Goal: Task Accomplishment & Management: Use online tool/utility

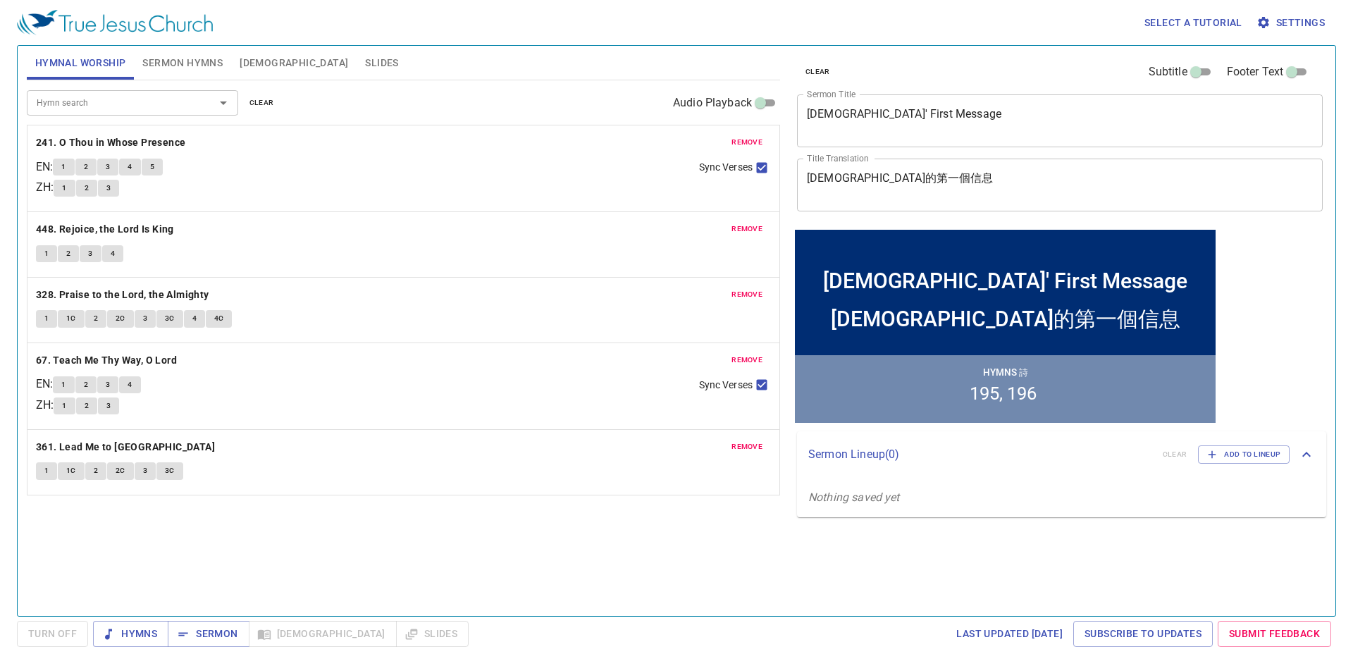
click at [262, 106] on span "clear" at bounding box center [262, 103] width 25 height 13
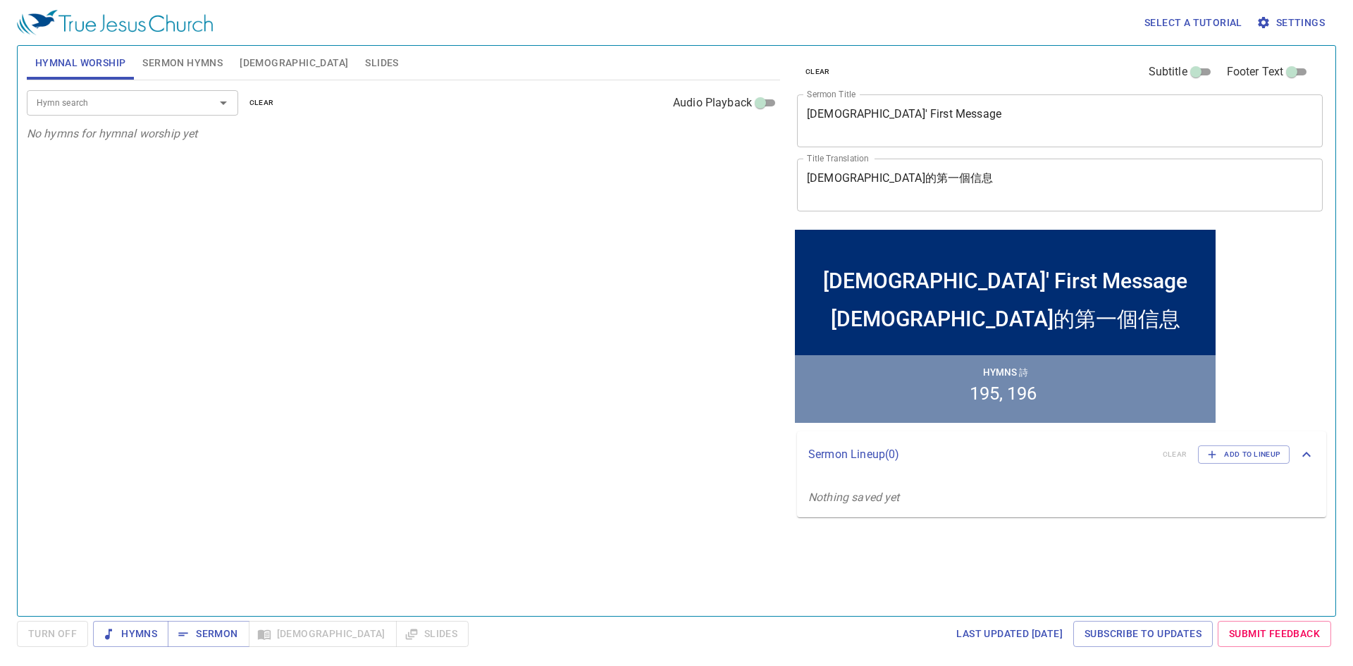
click at [82, 99] on input "Hymn search" at bounding box center [111, 102] width 161 height 16
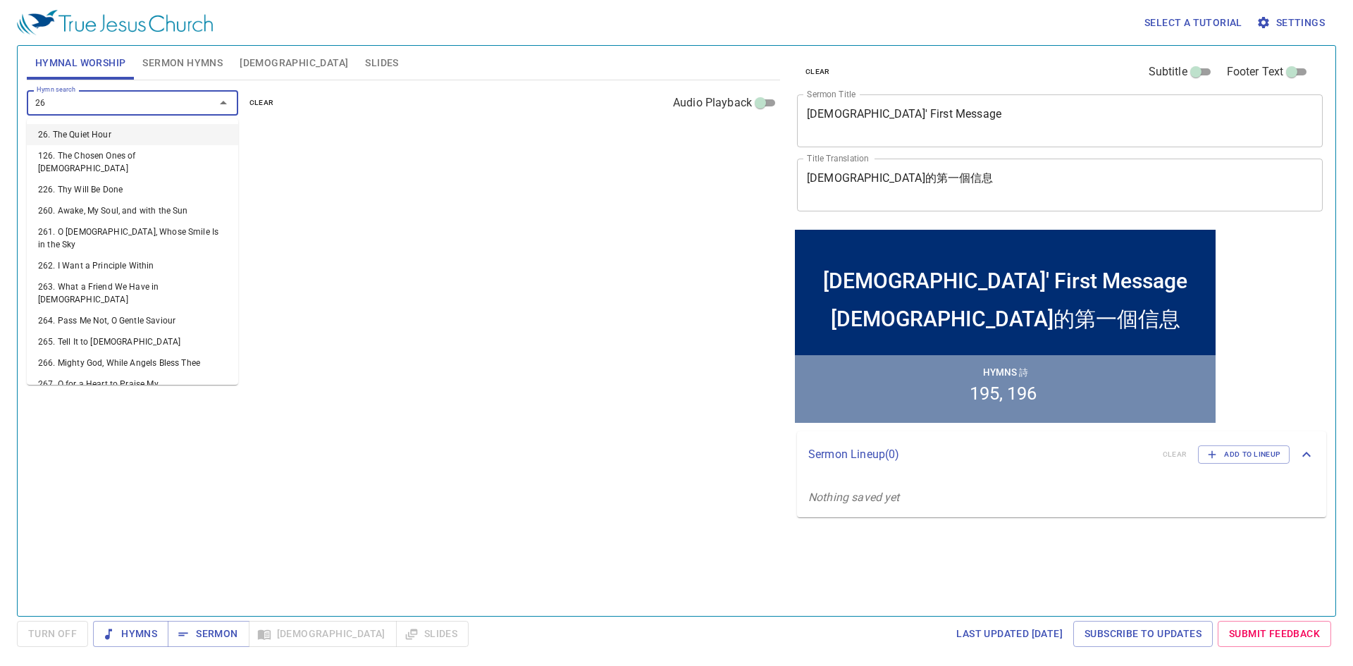
type input "264"
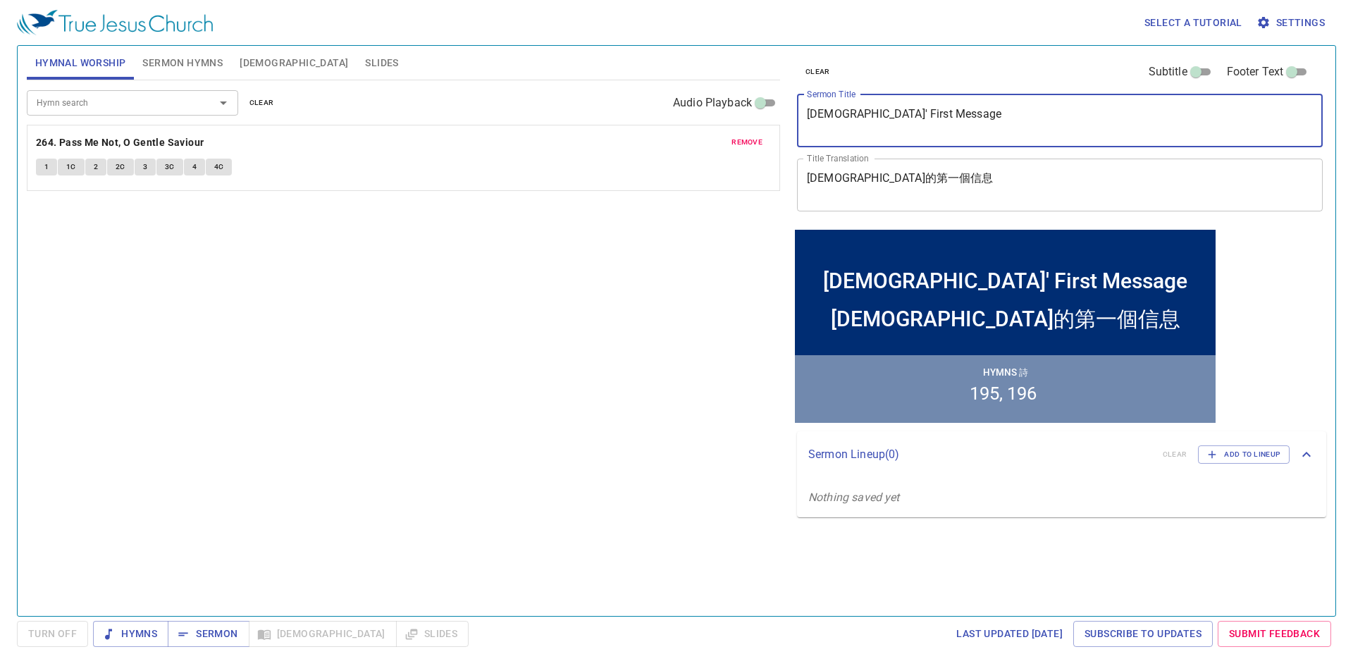
drag, startPoint x: 940, startPoint y: 110, endPoint x: 737, endPoint y: 111, distance: 203.0
click at [737, 111] on div "Hymnal Worship Sermon Hymns Bible Slides Hymn search Hymn search clear Audio Pl…" at bounding box center [676, 325] width 1311 height 570
paste textarea "Three Qualities of a Holy Worker"
type textarea "Three Qualities of a Holy Worker"
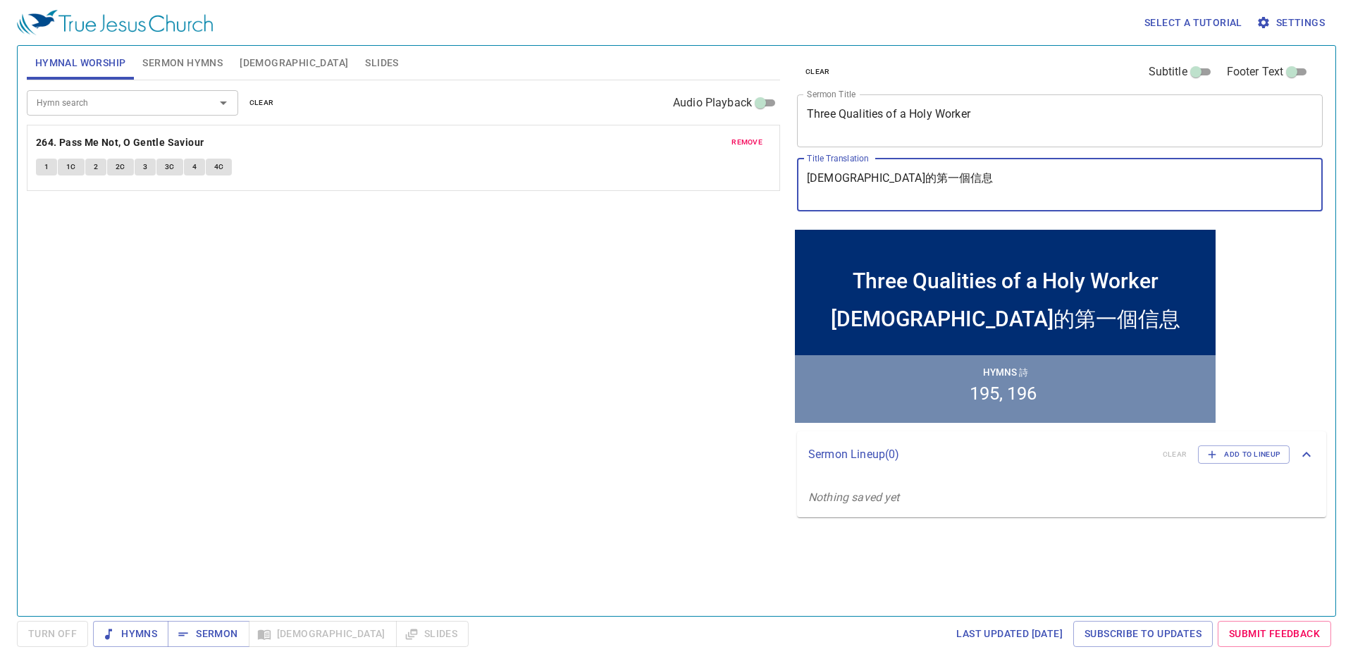
drag, startPoint x: 915, startPoint y: 176, endPoint x: 779, endPoint y: 164, distance: 136.6
click at [779, 164] on div "Hymnal Worship Sermon Hymns Bible Slides Hymn search Hymn search clear Audio Pl…" at bounding box center [676, 325] width 1311 height 570
paste textarea "工人員的三個品質"
type textarea "聖工人員的三個品質"
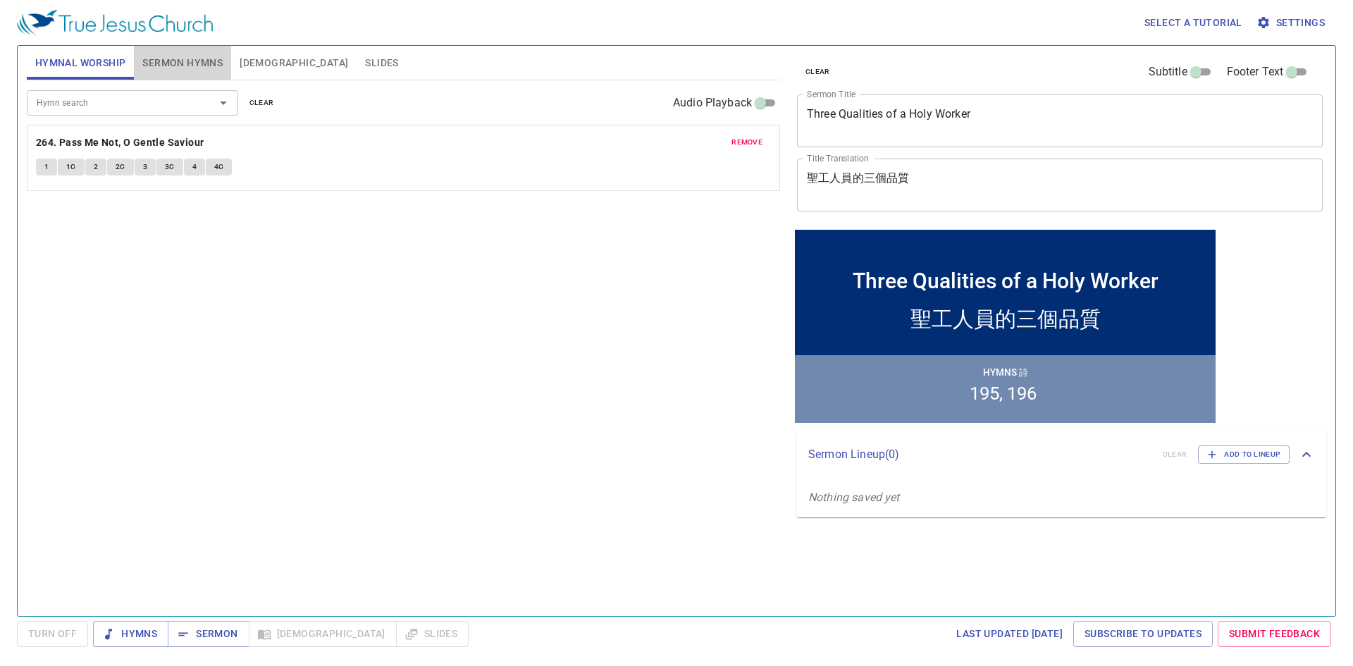
click at [184, 61] on span "Sermon Hymns" at bounding box center [182, 63] width 80 height 18
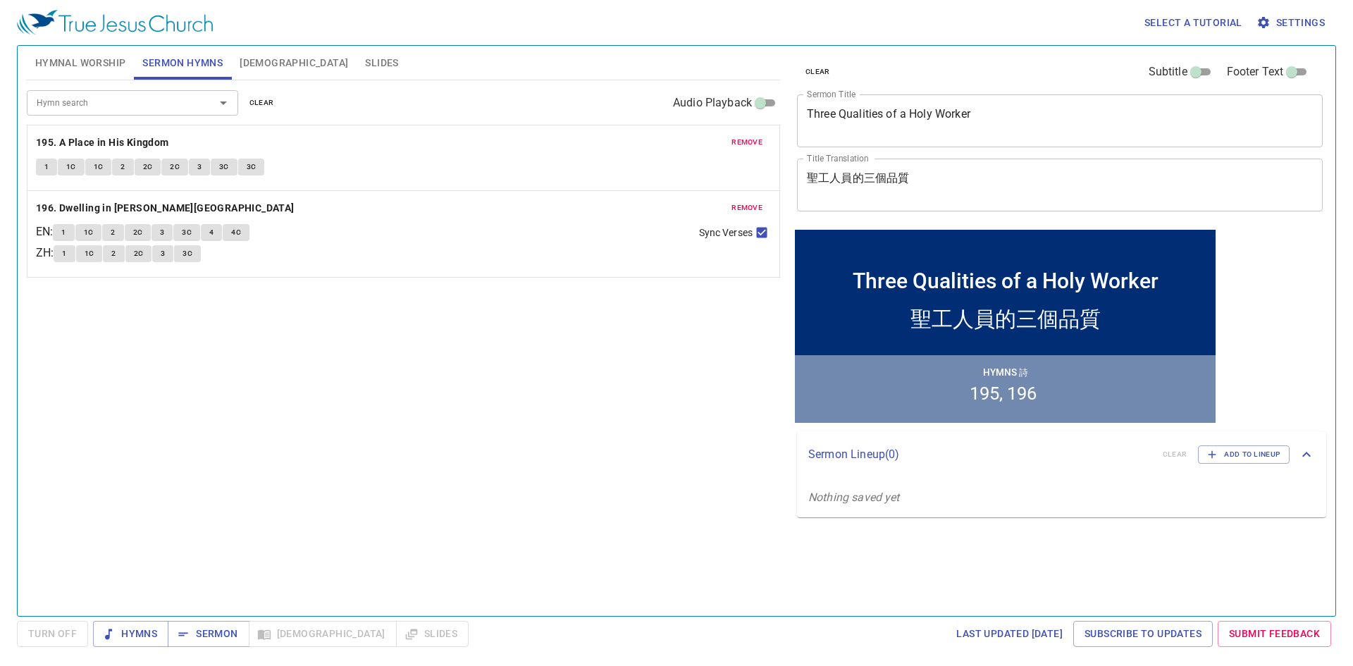
click at [269, 97] on span "clear" at bounding box center [262, 103] width 25 height 13
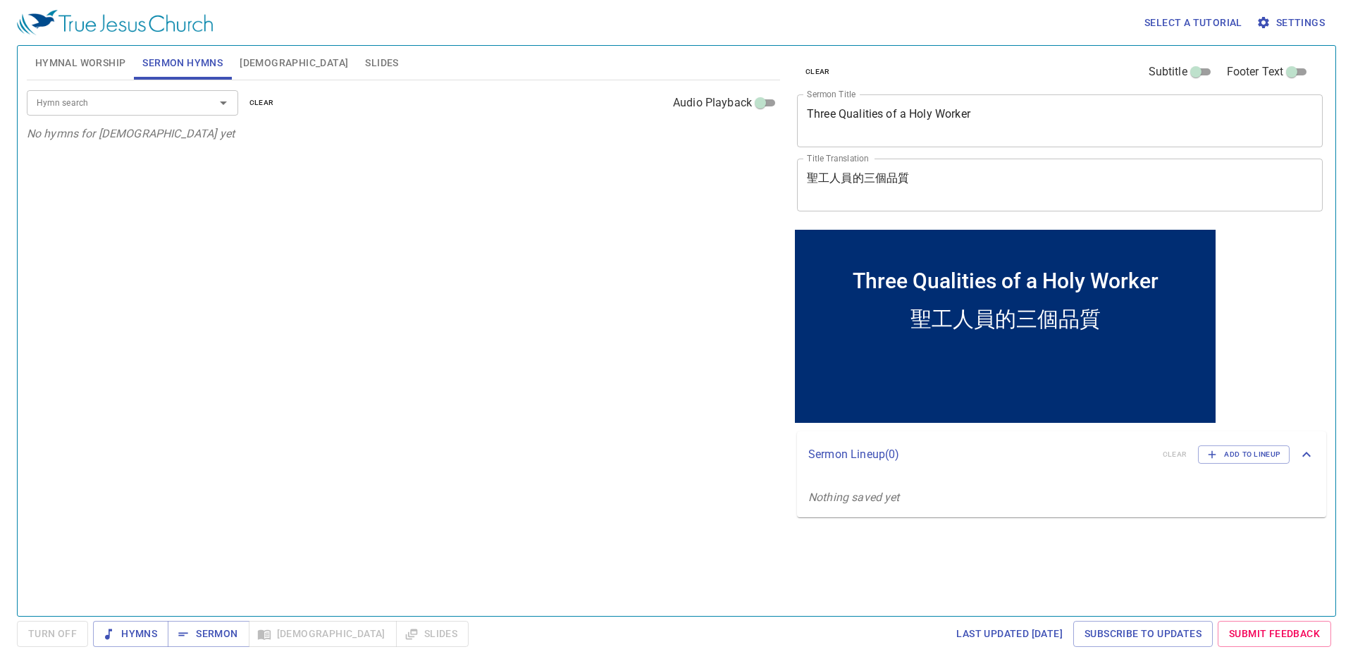
click at [103, 114] on div "Hymn search" at bounding box center [132, 102] width 211 height 25
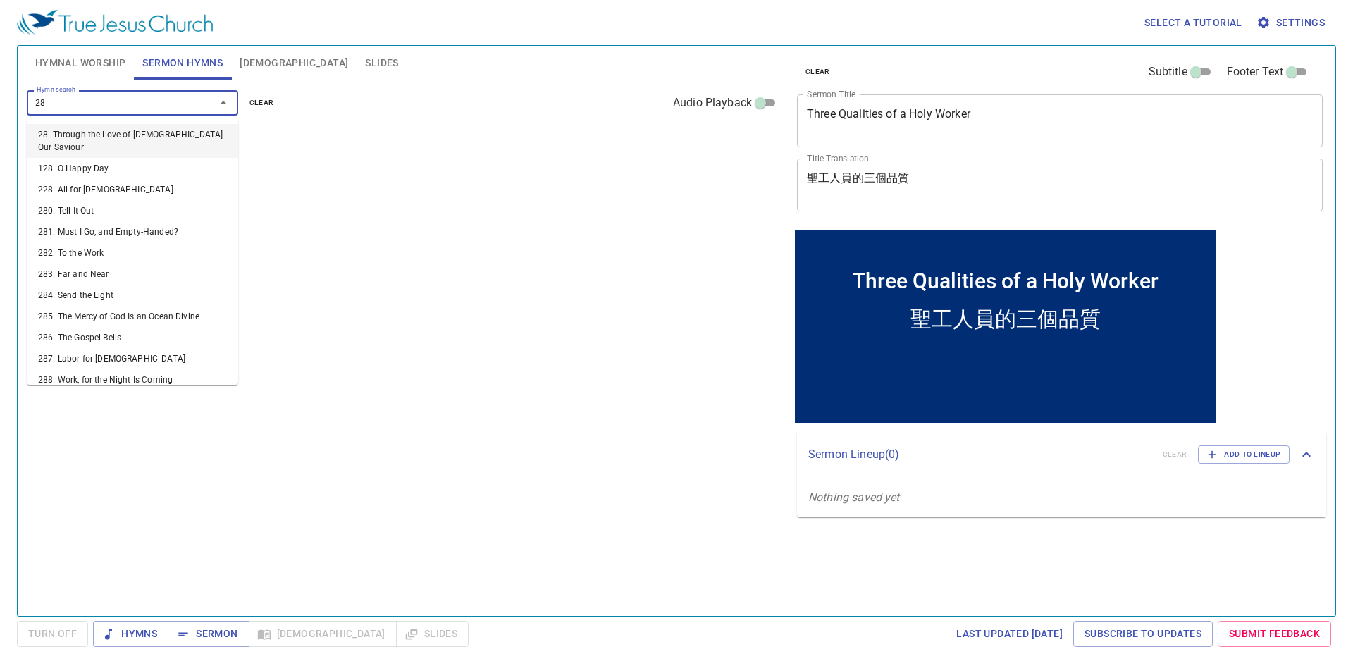
type input "282"
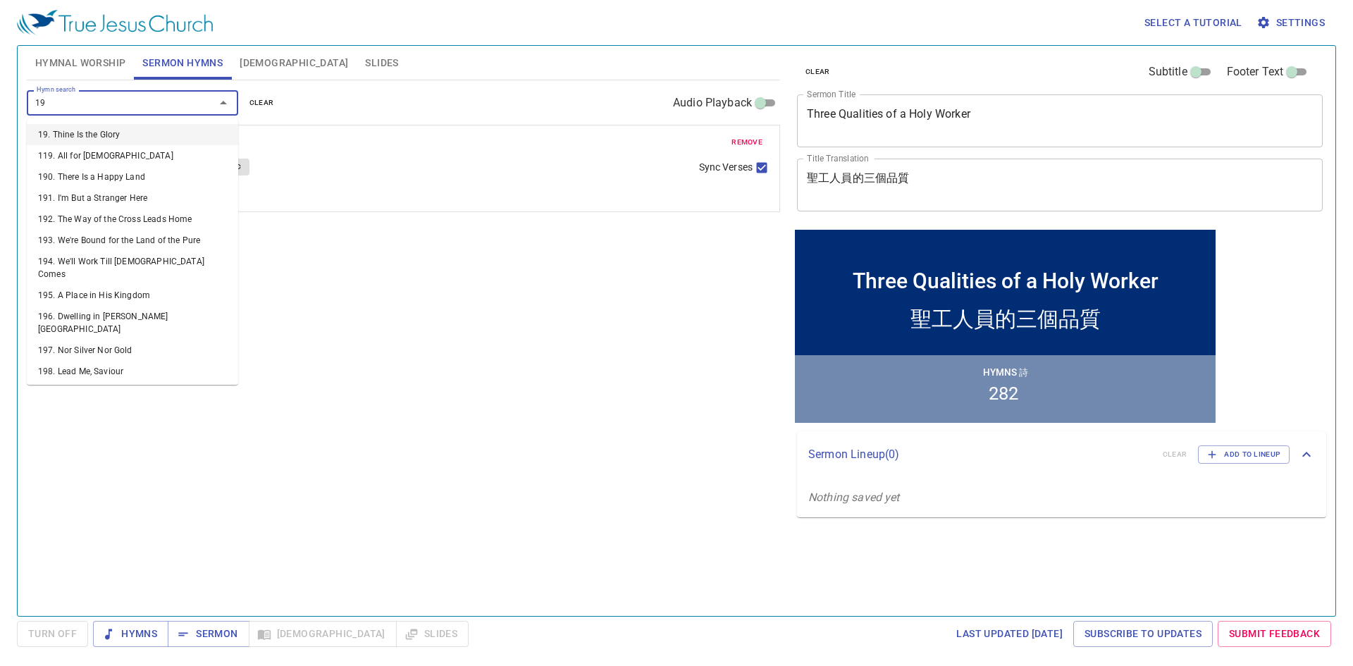
type input "194"
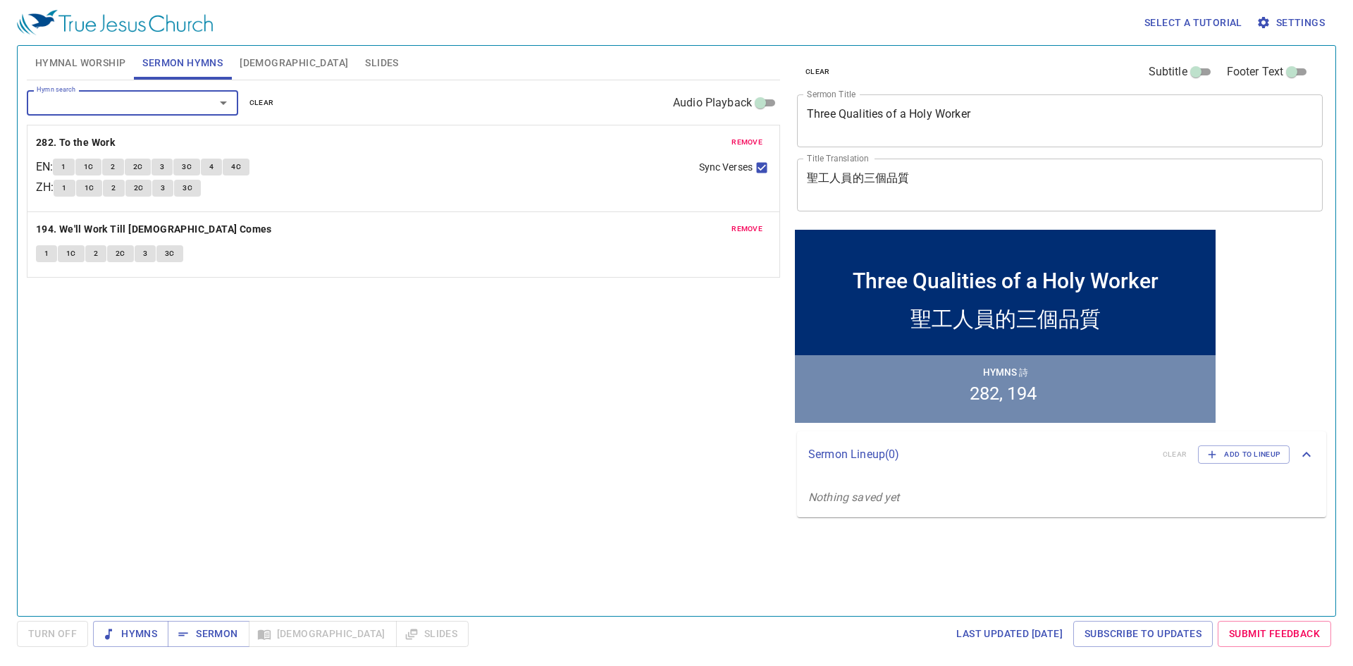
click at [277, 355] on div "Hymn search Hymn search clear Audio Playback remove 282. To the Work EN : 1 1C …" at bounding box center [404, 342] width 754 height 524
click at [80, 59] on span "Hymnal Worship" at bounding box center [80, 63] width 91 height 18
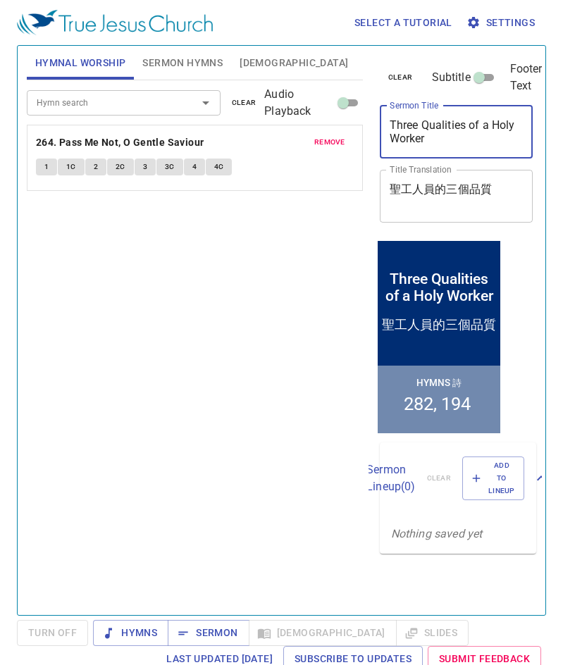
drag, startPoint x: 445, startPoint y: 142, endPoint x: 386, endPoint y: 121, distance: 62.0
click at [386, 121] on div "Three Qualities of a Holy Worker x Sermon Title" at bounding box center [457, 132] width 154 height 53
drag, startPoint x: 180, startPoint y: 58, endPoint x: 188, endPoint y: 59, distance: 7.8
click at [180, 58] on span "Sermon Hymns" at bounding box center [182, 63] width 80 height 18
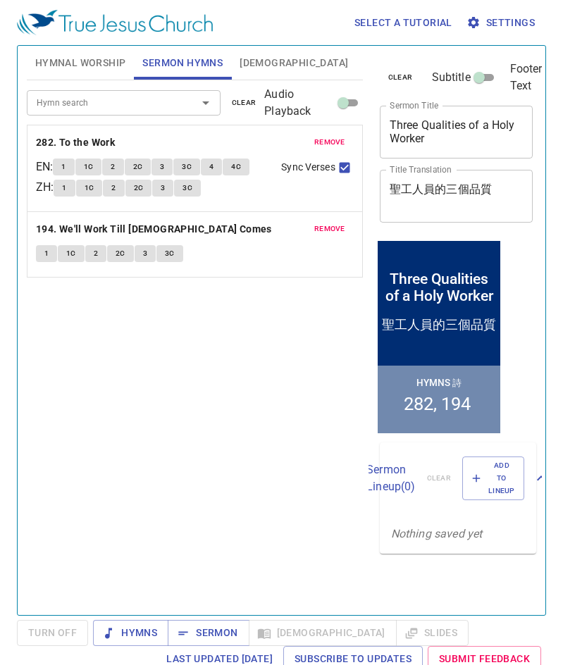
click at [79, 76] on button "Hymnal Worship" at bounding box center [81, 63] width 108 height 34
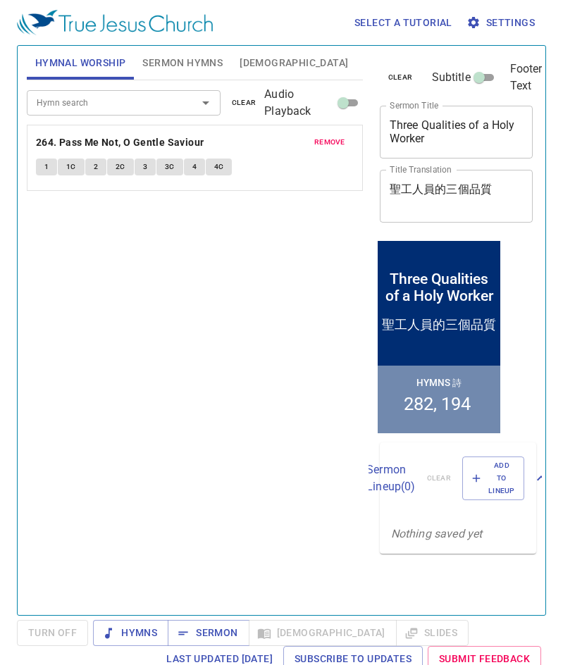
click at [218, 266] on div "Hymn search Hymn search clear Audio Playback remove 264. Pass Me Not, O Gentle …" at bounding box center [195, 341] width 336 height 523
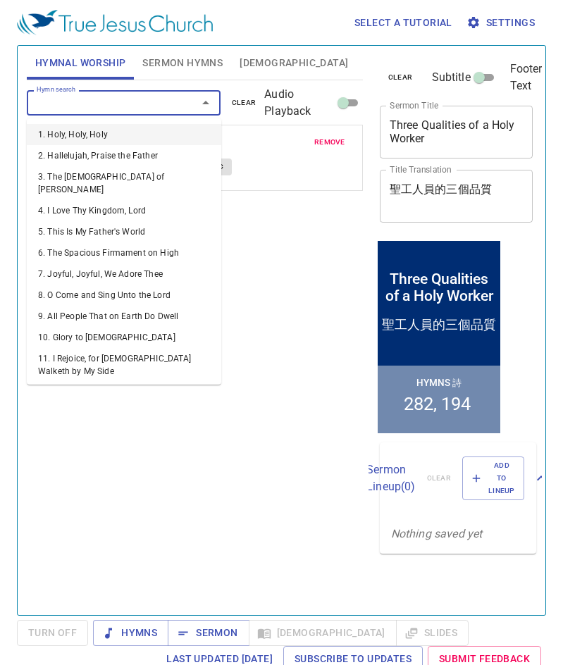
click at [156, 96] on input "Hymn search" at bounding box center [103, 102] width 144 height 16
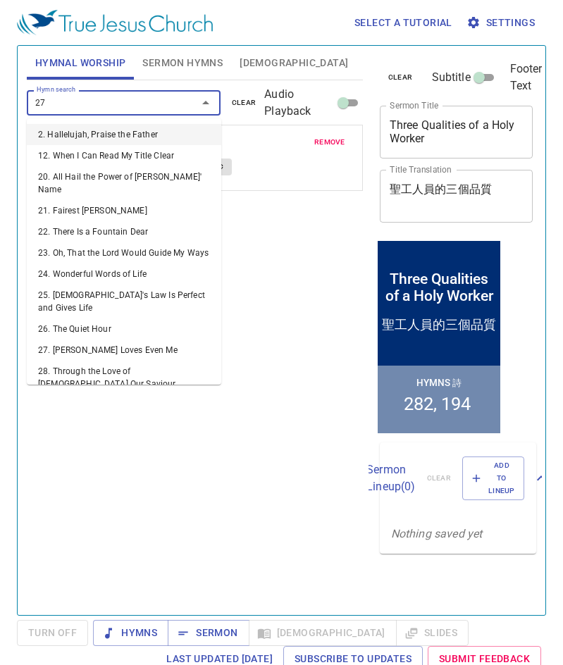
type input "277"
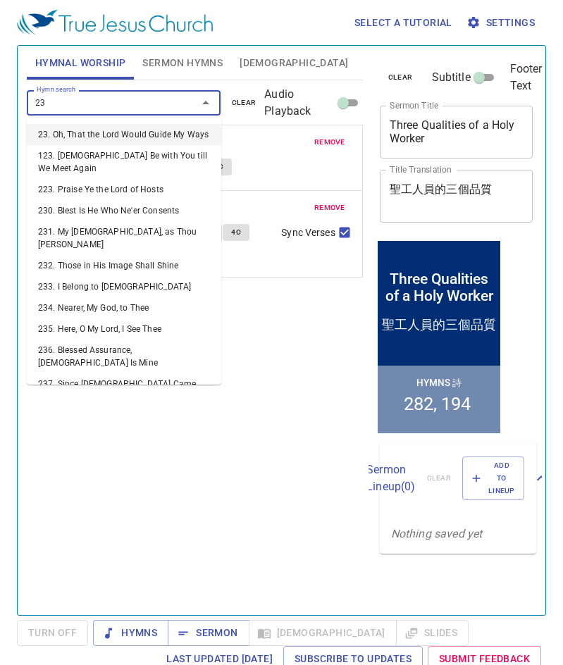
type input "239"
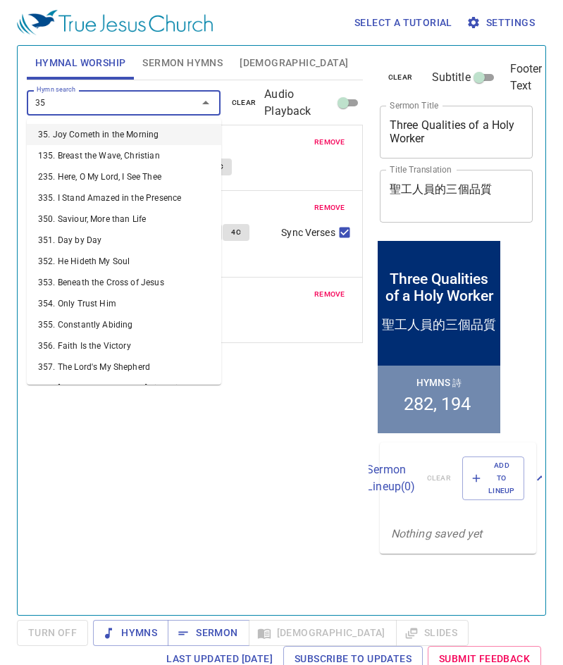
type input "354"
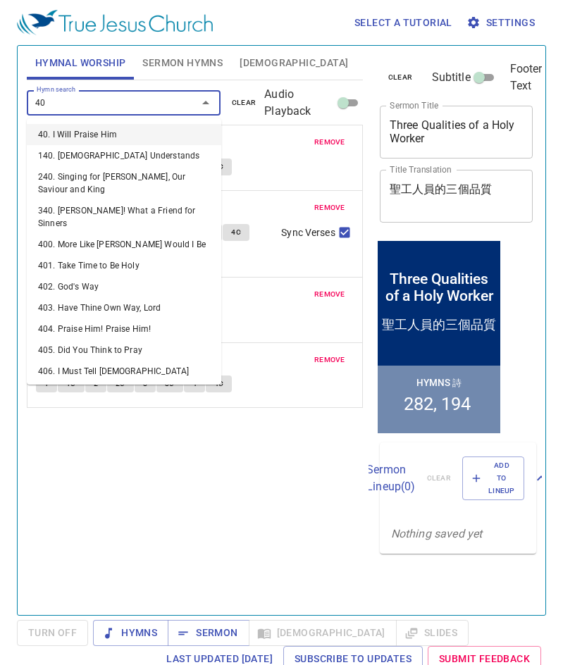
type input "407"
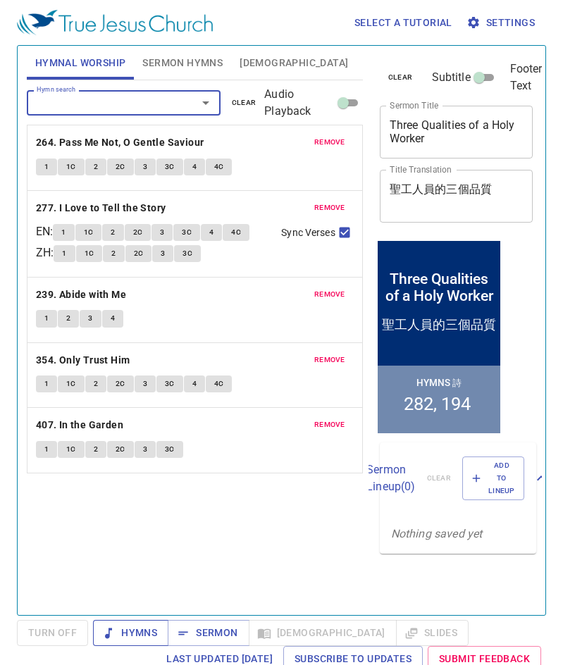
click at [104, 637] on icon "button" at bounding box center [109, 634] width 14 height 14
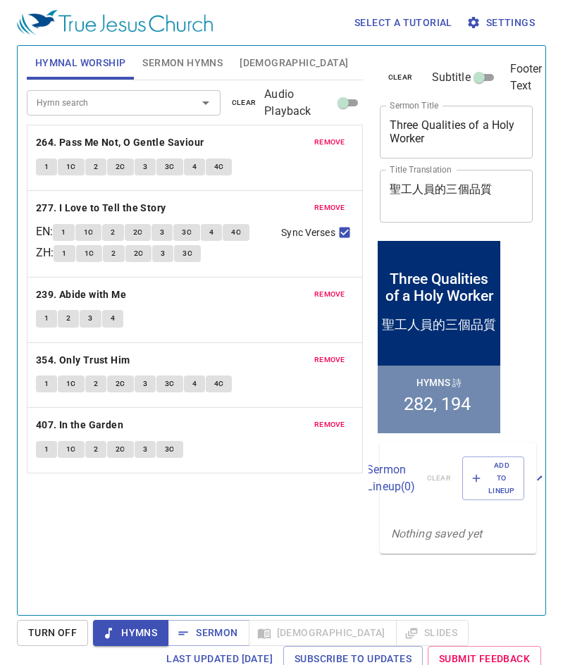
click at [53, 163] on button "1" at bounding box center [46, 167] width 21 height 17
click at [216, 169] on span "4C" at bounding box center [219, 167] width 10 height 13
click at [138, 627] on span "Hymns" at bounding box center [130, 634] width 53 height 18
click at [199, 629] on span "Sermon" at bounding box center [208, 634] width 59 height 18
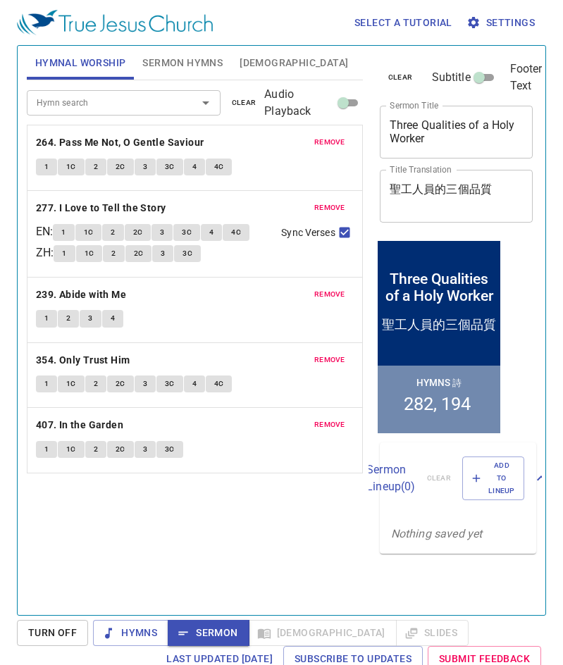
click at [206, 197] on div "remove 277. I Love to Tell the Story EN : 1 1C 2 2C 3 3C 4 4C ZH : 1 1C 2 2C 3 …" at bounding box center [194, 234] width 335 height 86
click at [168, 69] on span "Sermon Hymns" at bounding box center [182, 63] width 80 height 18
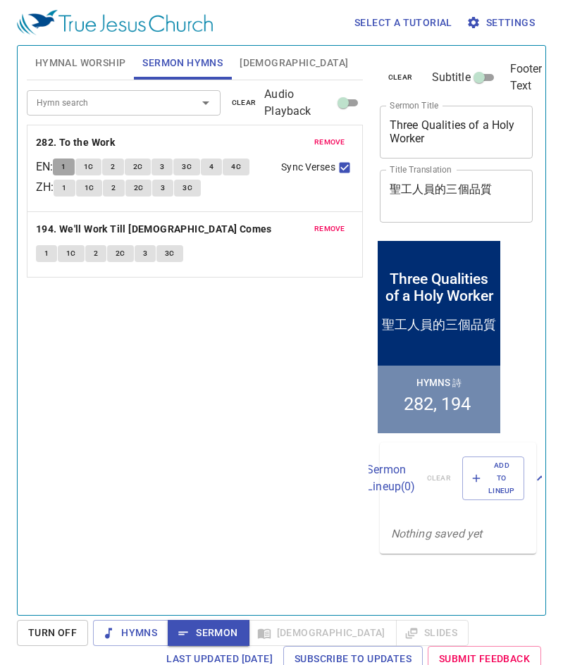
click at [66, 166] on button "1" at bounding box center [63, 167] width 21 height 17
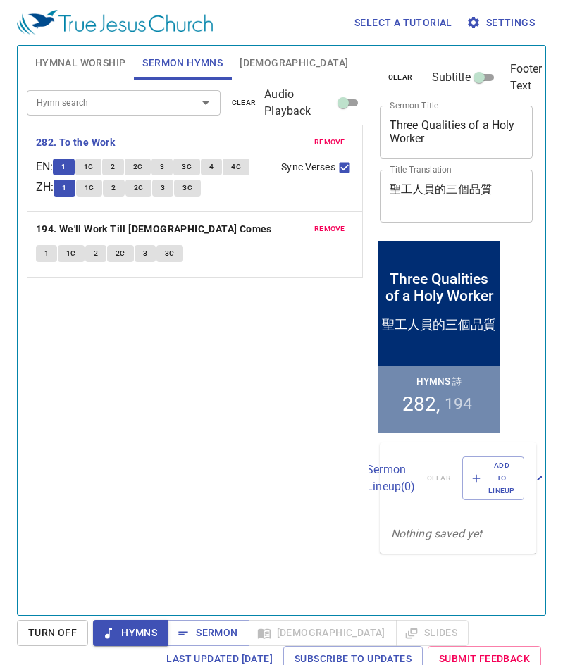
click at [94, 164] on span "1C" at bounding box center [89, 167] width 10 height 13
click at [115, 168] on span "2" at bounding box center [113, 167] width 4 height 13
click at [143, 165] on span "2C" at bounding box center [138, 167] width 10 height 13
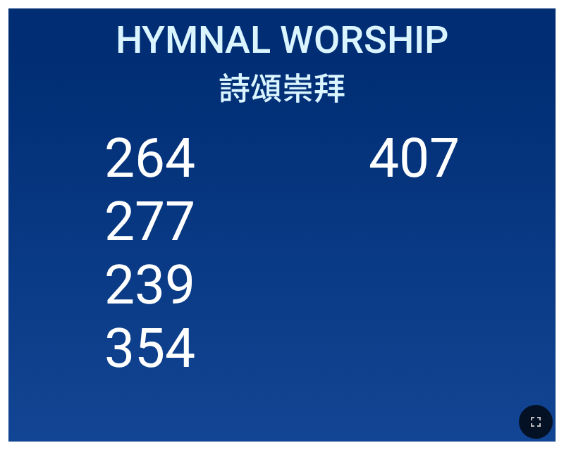
drag, startPoint x: 537, startPoint y: 414, endPoint x: 1289, endPoint y: 670, distance: 793.8
click at [537, 413] on button "button" at bounding box center [536, 422] width 34 height 34
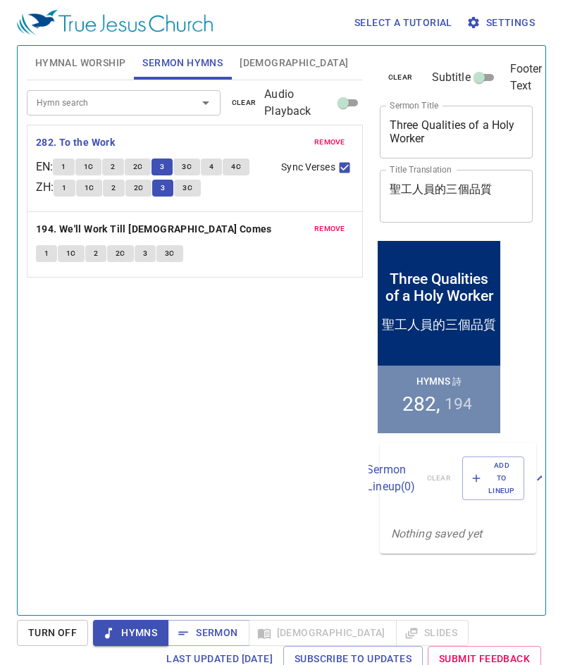
click at [192, 166] on span "3C" at bounding box center [187, 167] width 10 height 13
click at [205, 331] on div "Hymn search Hymn search clear Audio Playback remove 282. To the Work EN : 1 1C …" at bounding box center [195, 341] width 336 height 523
click at [220, 171] on button "4" at bounding box center [211, 167] width 21 height 17
click at [239, 165] on span "4C" at bounding box center [236, 167] width 10 height 13
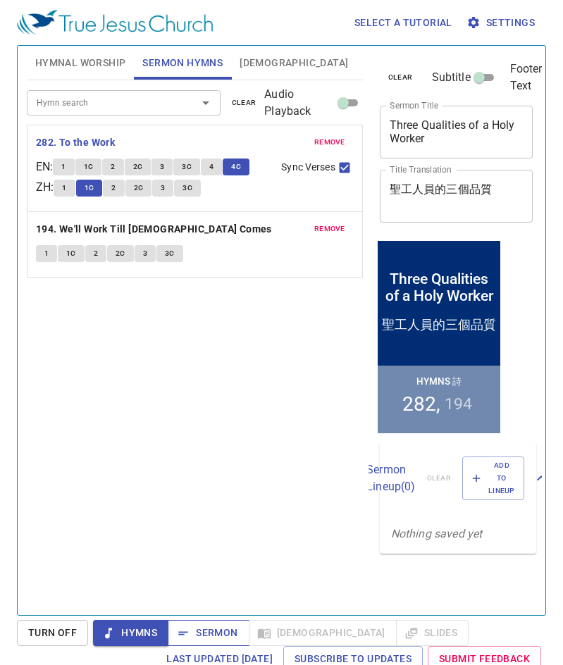
click at [214, 632] on span "Sermon" at bounding box center [208, 634] width 59 height 18
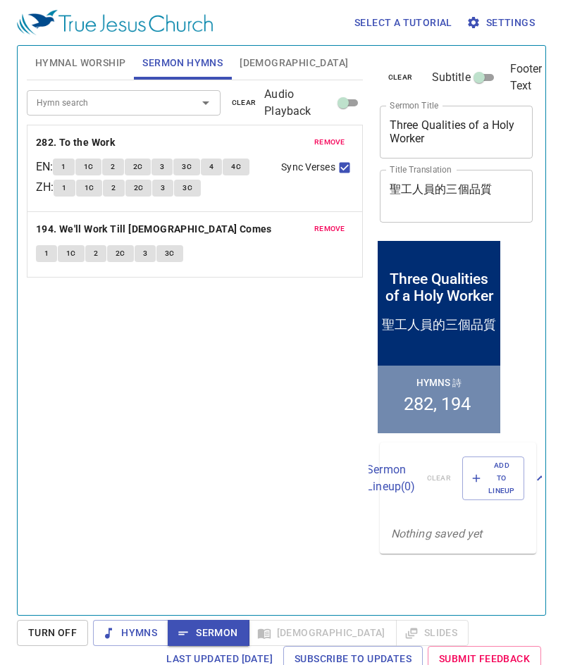
click at [236, 383] on div "Hymn search Hymn search clear Audio Playback remove 282. To the Work EN : 1 1C …" at bounding box center [195, 341] width 336 height 523
click at [241, 73] on button "[DEMOGRAPHIC_DATA]" at bounding box center [293, 63] width 125 height 34
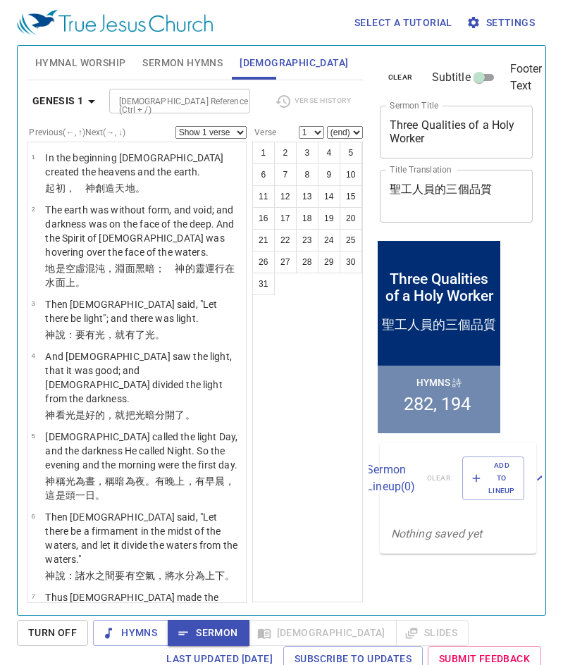
click at [326, 362] on div "1 2 3 4 5 6 7 8 9 10 11 12 13 14 15 16 17 18 19 20 21 22 23 24 25 26 27 28 29 3…" at bounding box center [307, 372] width 111 height 461
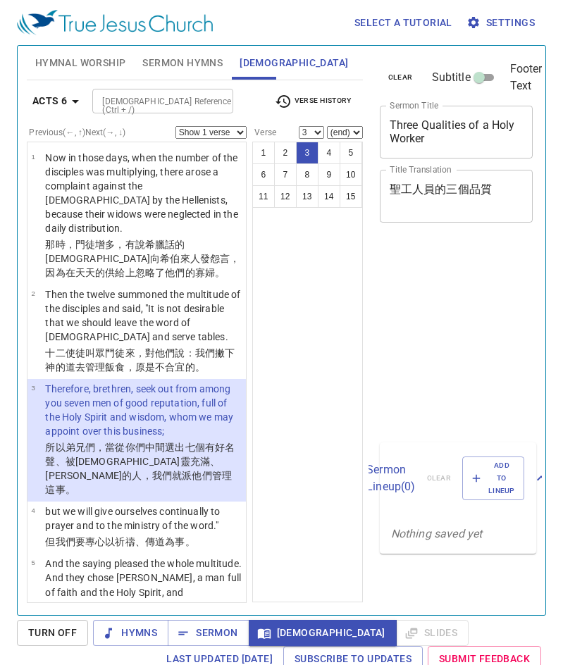
select select "3"
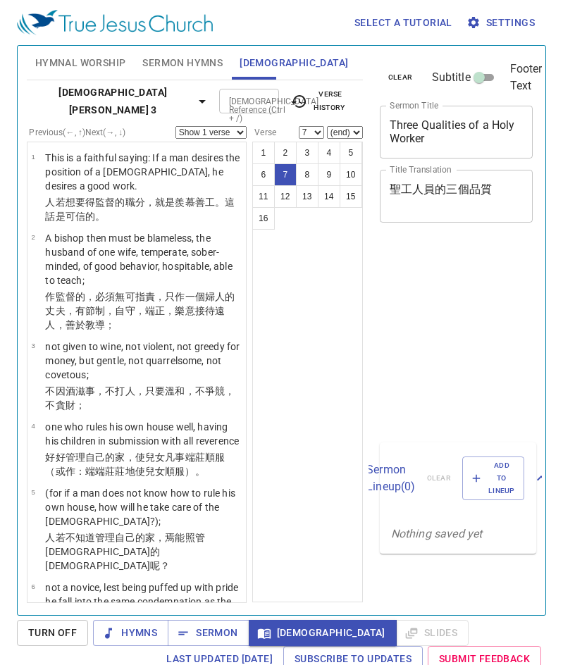
select select "7"
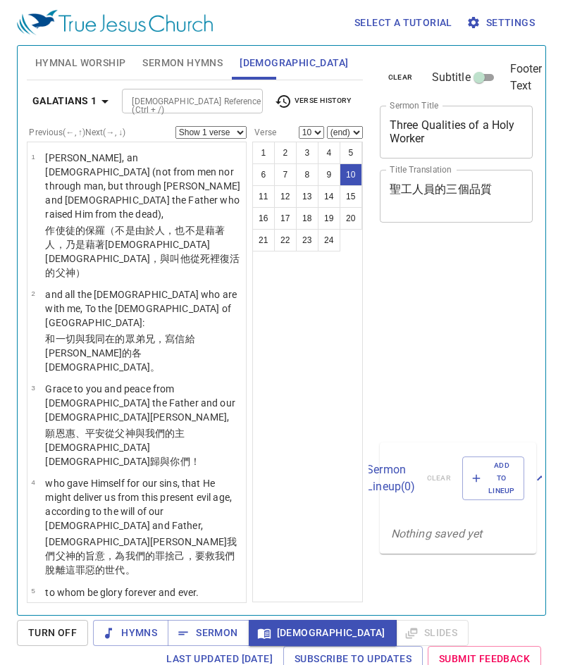
select select "10"
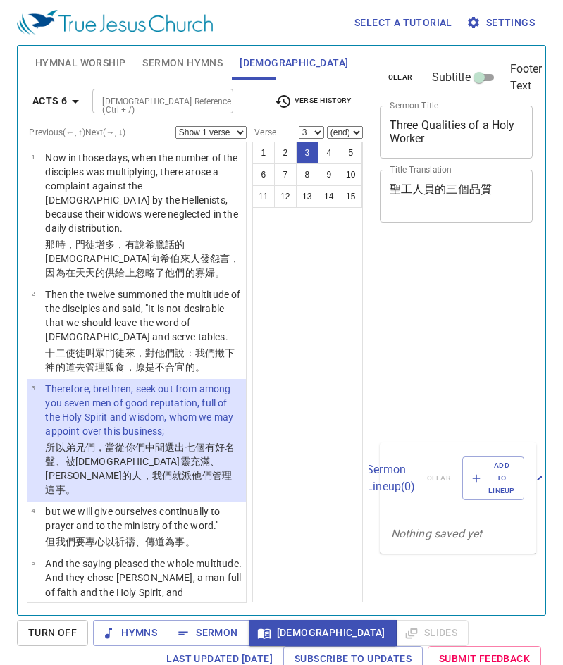
select select "3"
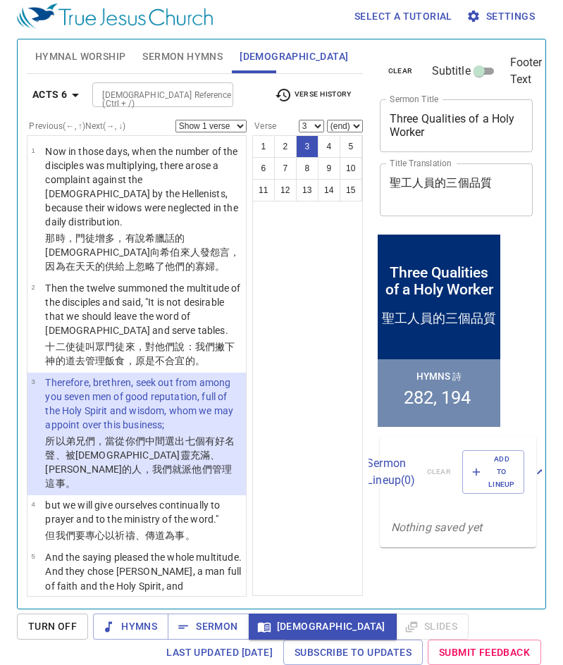
scroll to position [54, 0]
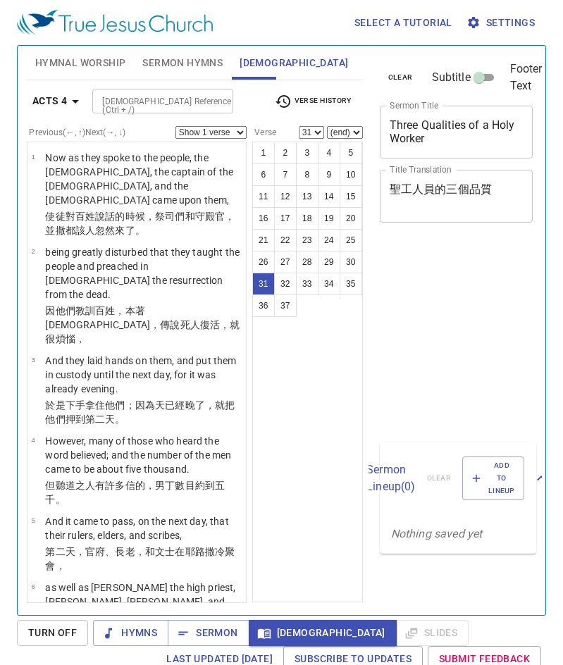
select select "31"
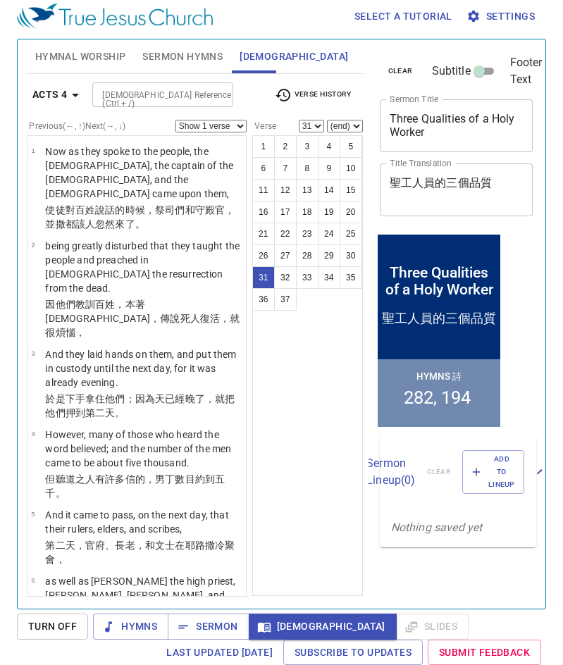
scroll to position [2622, 0]
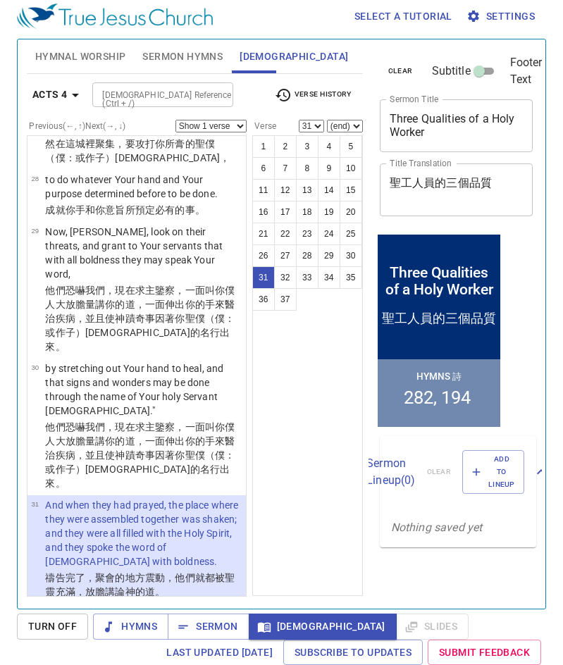
click at [124, 100] on input "[DEMOGRAPHIC_DATA] Reference (Ctrl + /)" at bounding box center [151, 95] width 109 height 16
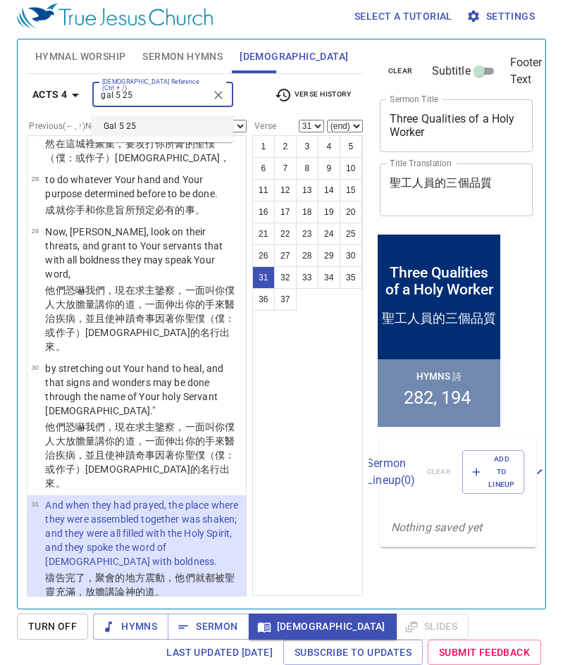
type input "gal 5 25"
select select "25"
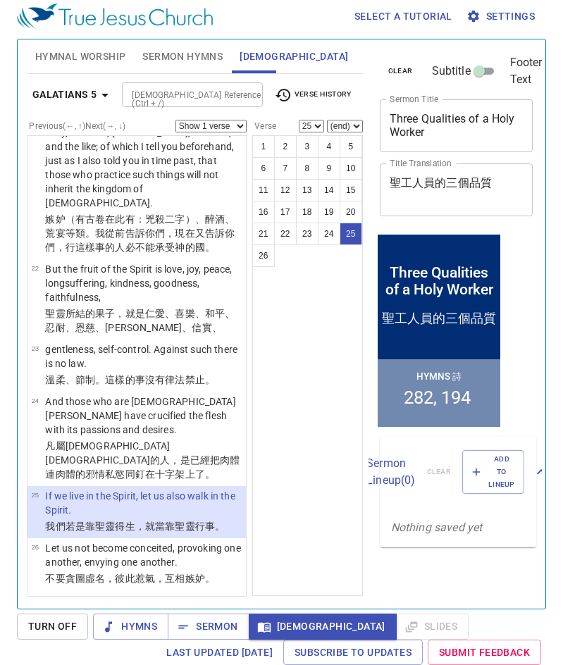
scroll to position [1556, 0]
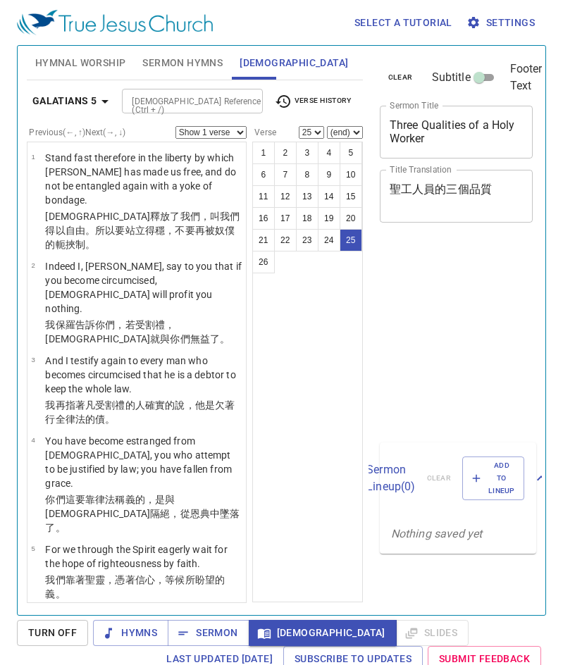
select select "25"
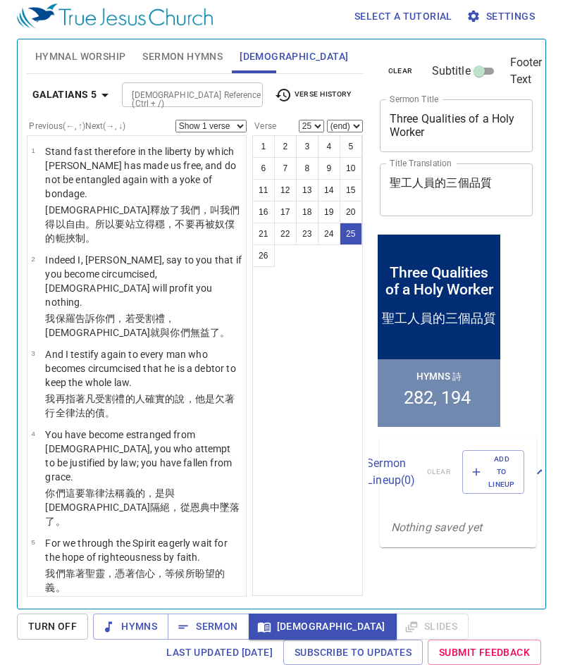
scroll to position [1556, 0]
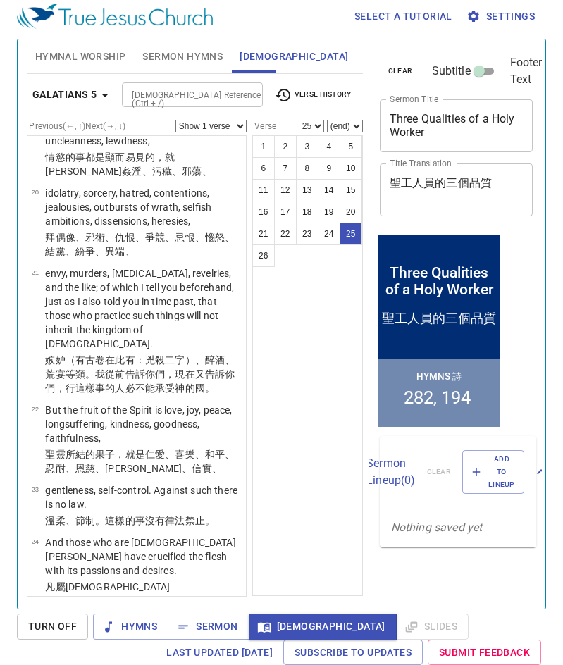
click at [195, 98] on input "[DEMOGRAPHIC_DATA] Reference (Ctrl + /)" at bounding box center [180, 95] width 109 height 16
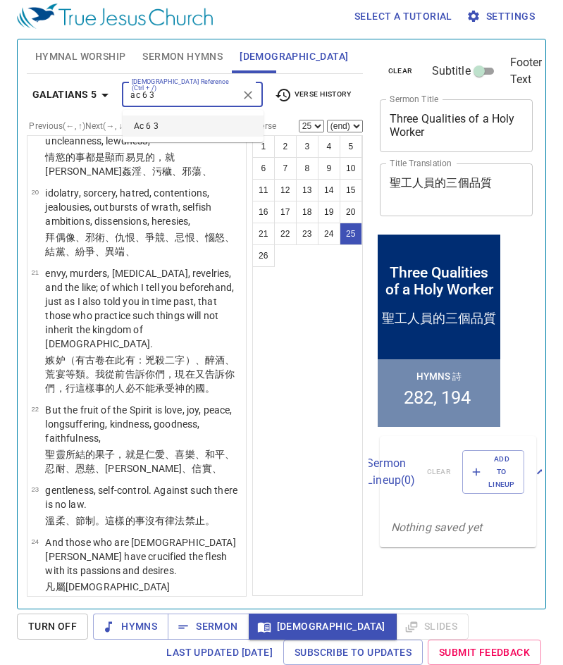
type input "ac 6 3"
select select "3"
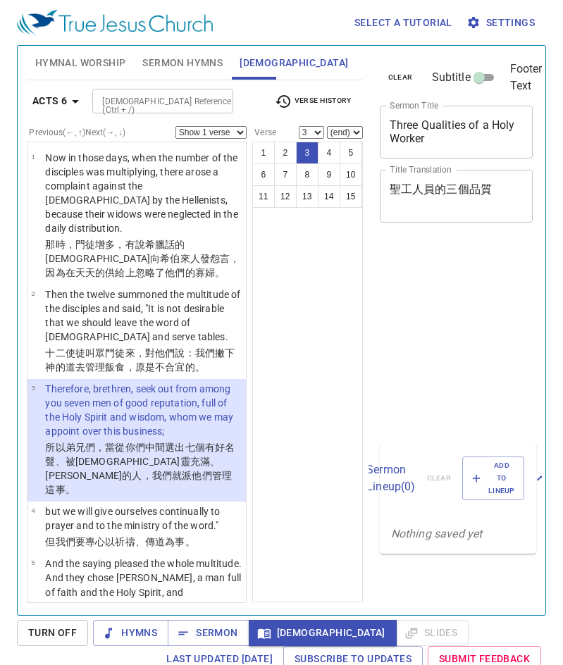
select select "3"
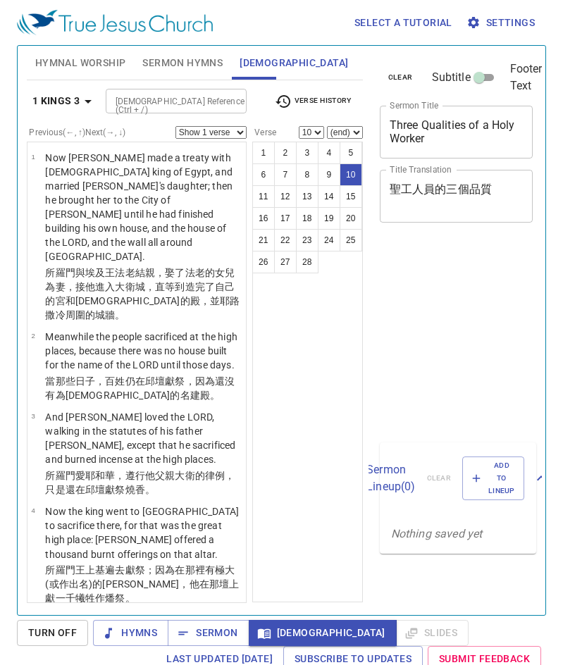
select select "10"
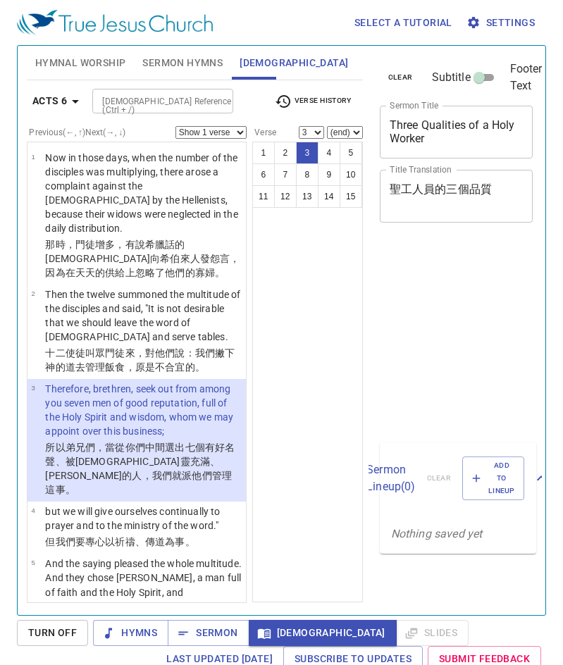
select select "3"
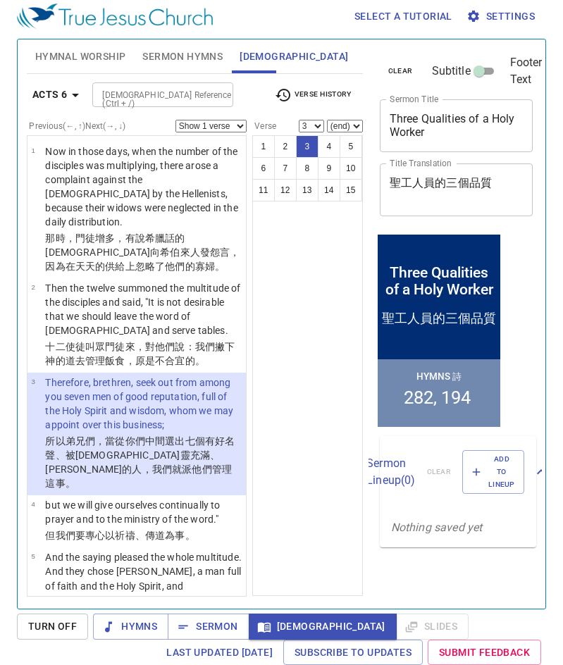
scroll to position [54, 0]
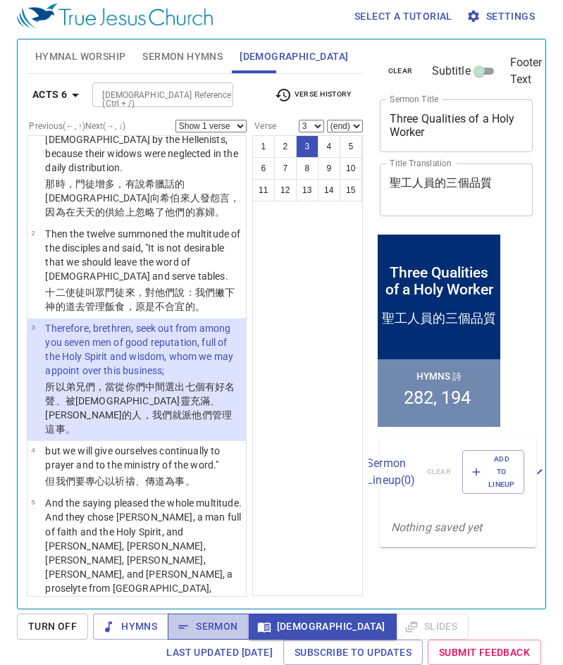
click at [223, 633] on span "Sermon" at bounding box center [208, 627] width 59 height 18
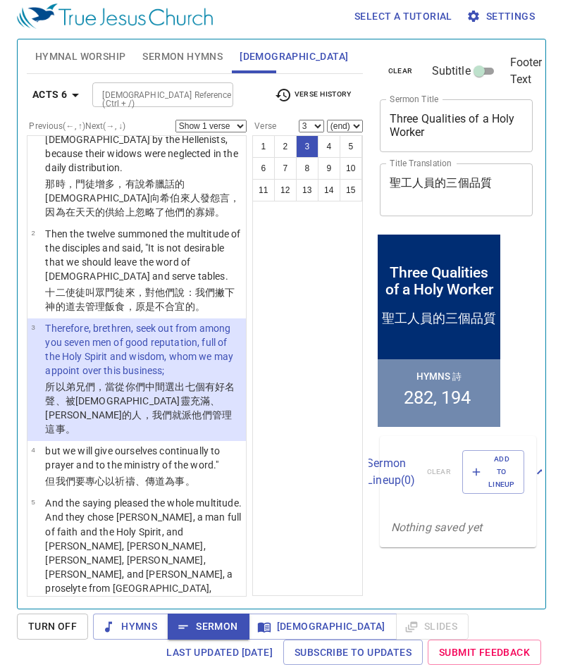
click at [310, 555] on div "1 2 3 4 5 6 7 8 9 10 11 12 13 14 15" at bounding box center [307, 365] width 111 height 461
click at [296, 362] on div "1 2 3 4 5 6 7 8 9 10 11 12 13 14 15" at bounding box center [307, 365] width 111 height 461
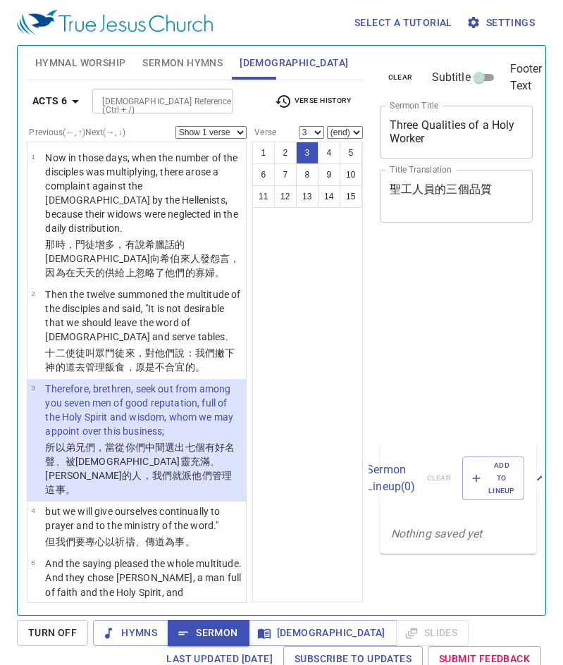
select select "3"
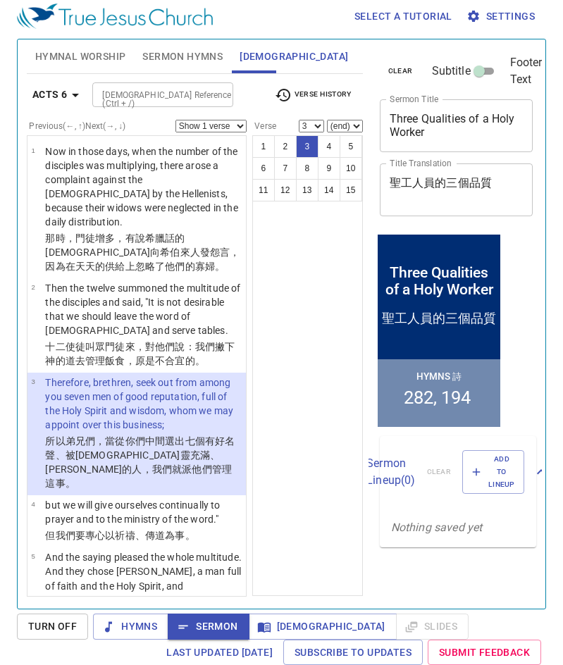
scroll to position [54, 0]
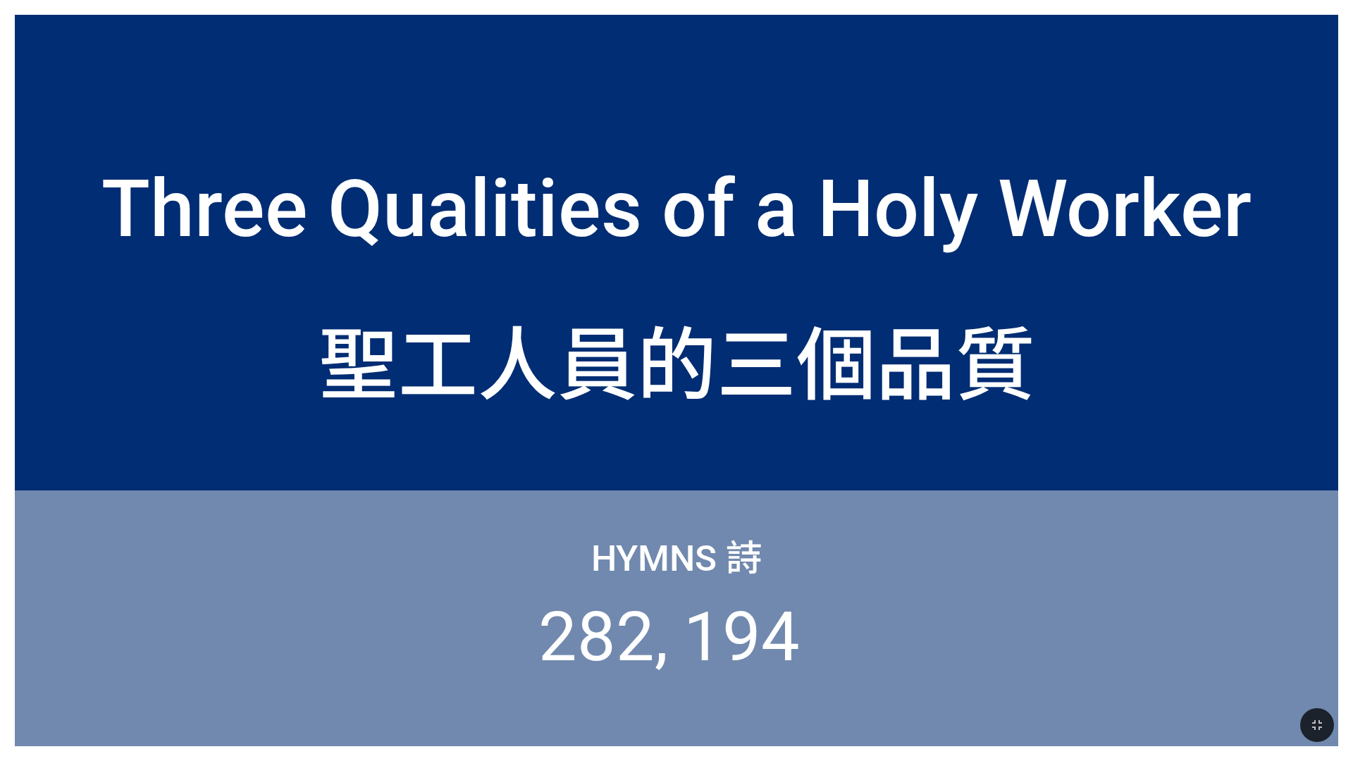
click at [1025, 393] on div "聖工人員的三個品質" at bounding box center [677, 359] width 717 height 116
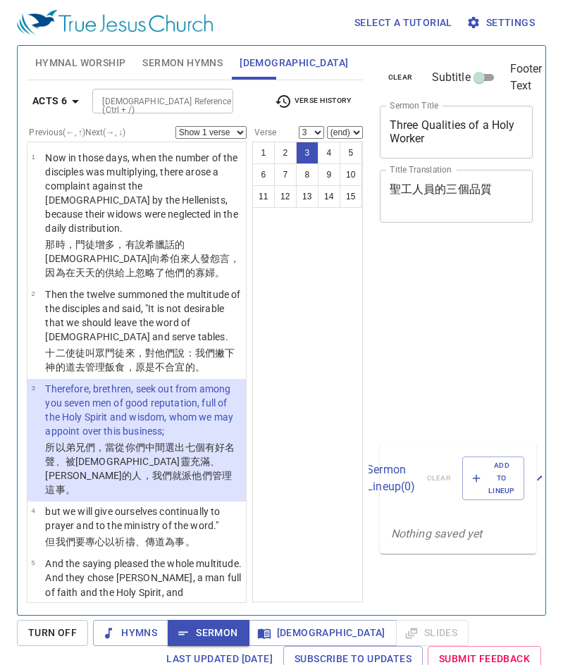
select select "3"
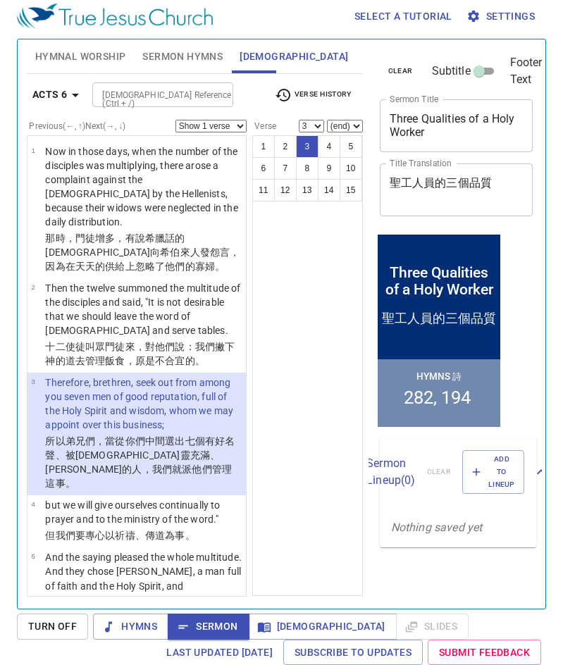
scroll to position [54, 0]
